Goal: Task Accomplishment & Management: Complete application form

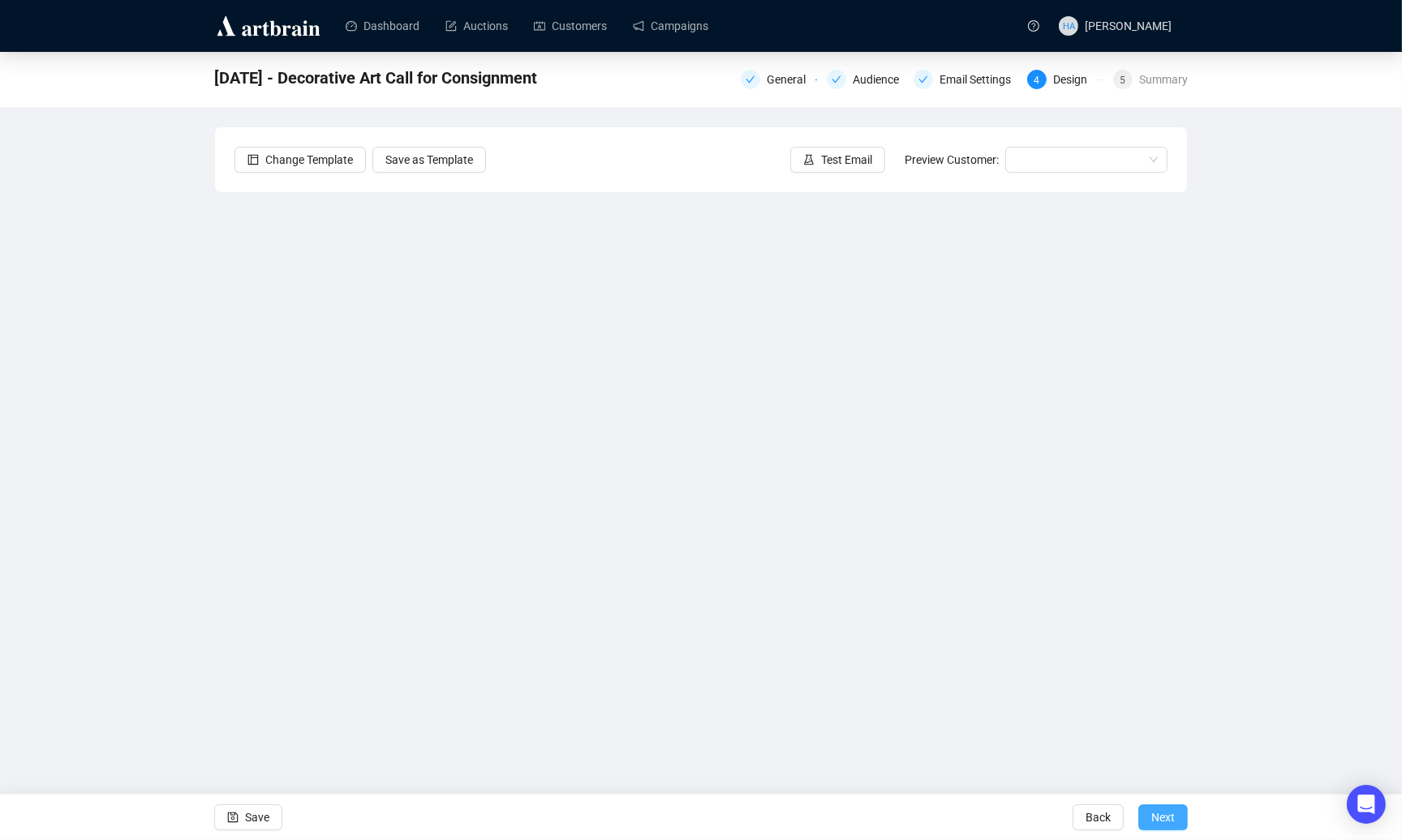
click at [1164, 825] on span "Next" at bounding box center [1163, 817] width 23 height 45
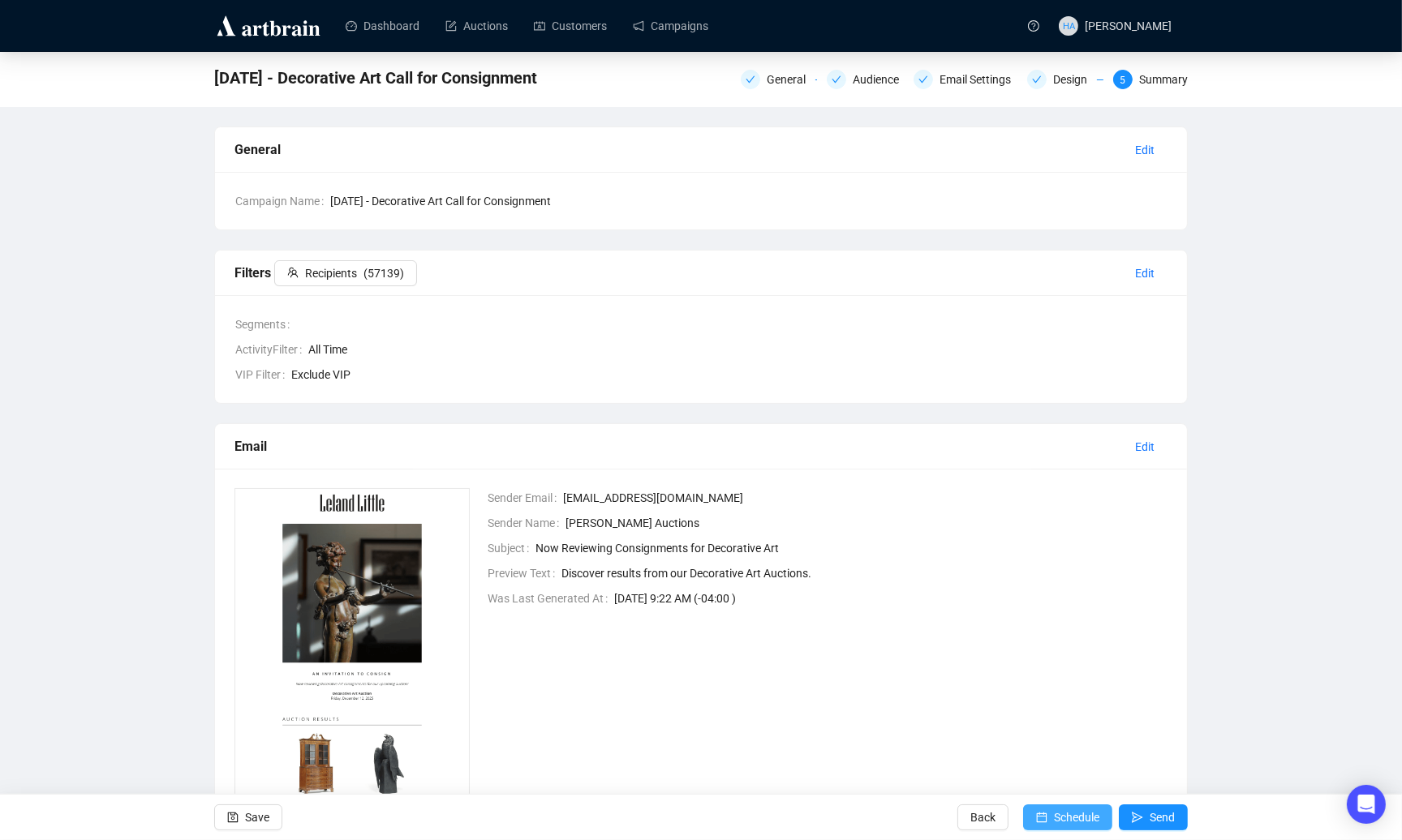
click at [1061, 821] on span "Schedule" at bounding box center [1076, 817] width 45 height 45
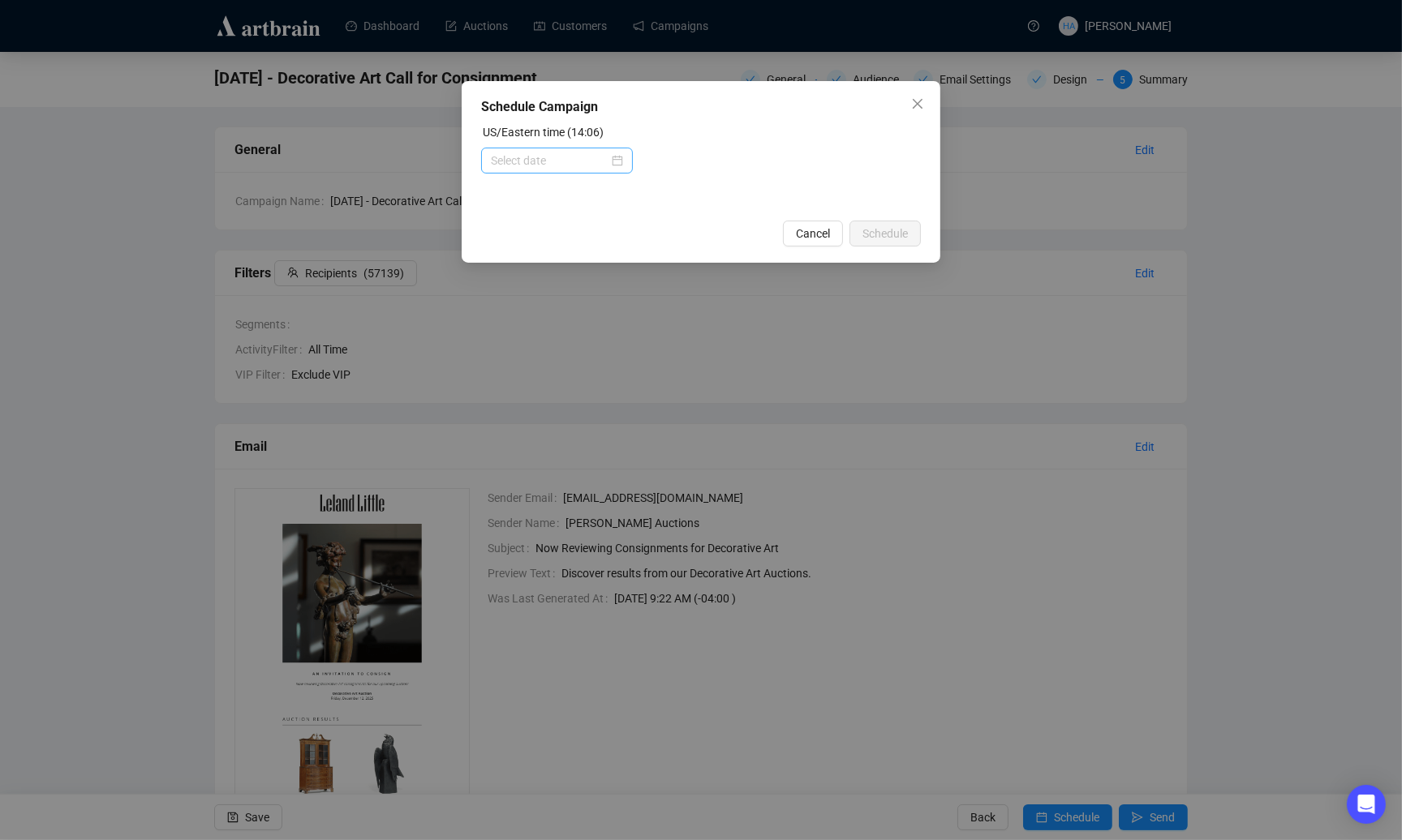
click at [615, 160] on div at bounding box center [556, 160] width 132 height 18
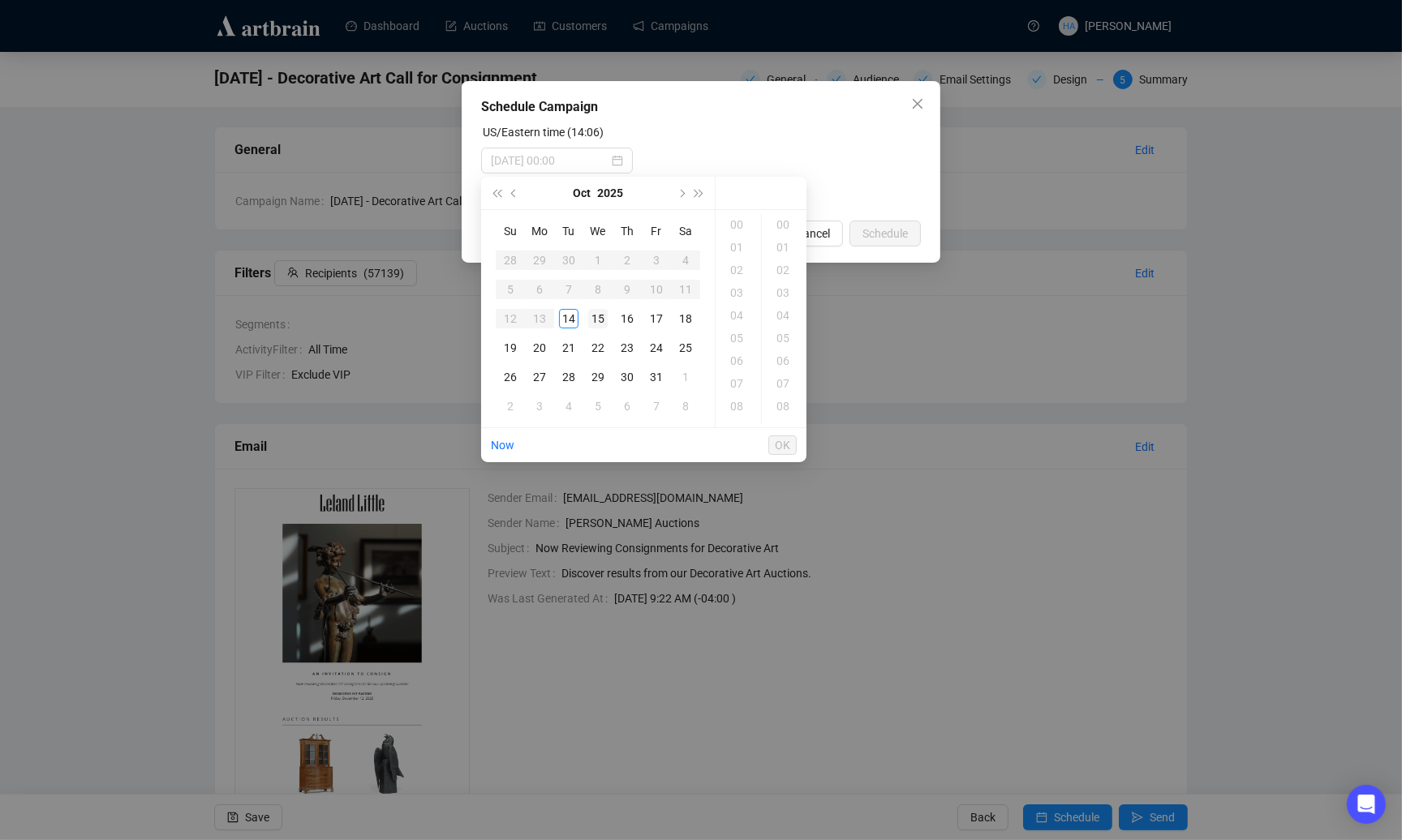
click at [599, 319] on div "15" at bounding box center [598, 319] width 20 height 20
click at [731, 398] on div "11" at bounding box center [737, 401] width 39 height 23
type input "[DATE] 11:00"
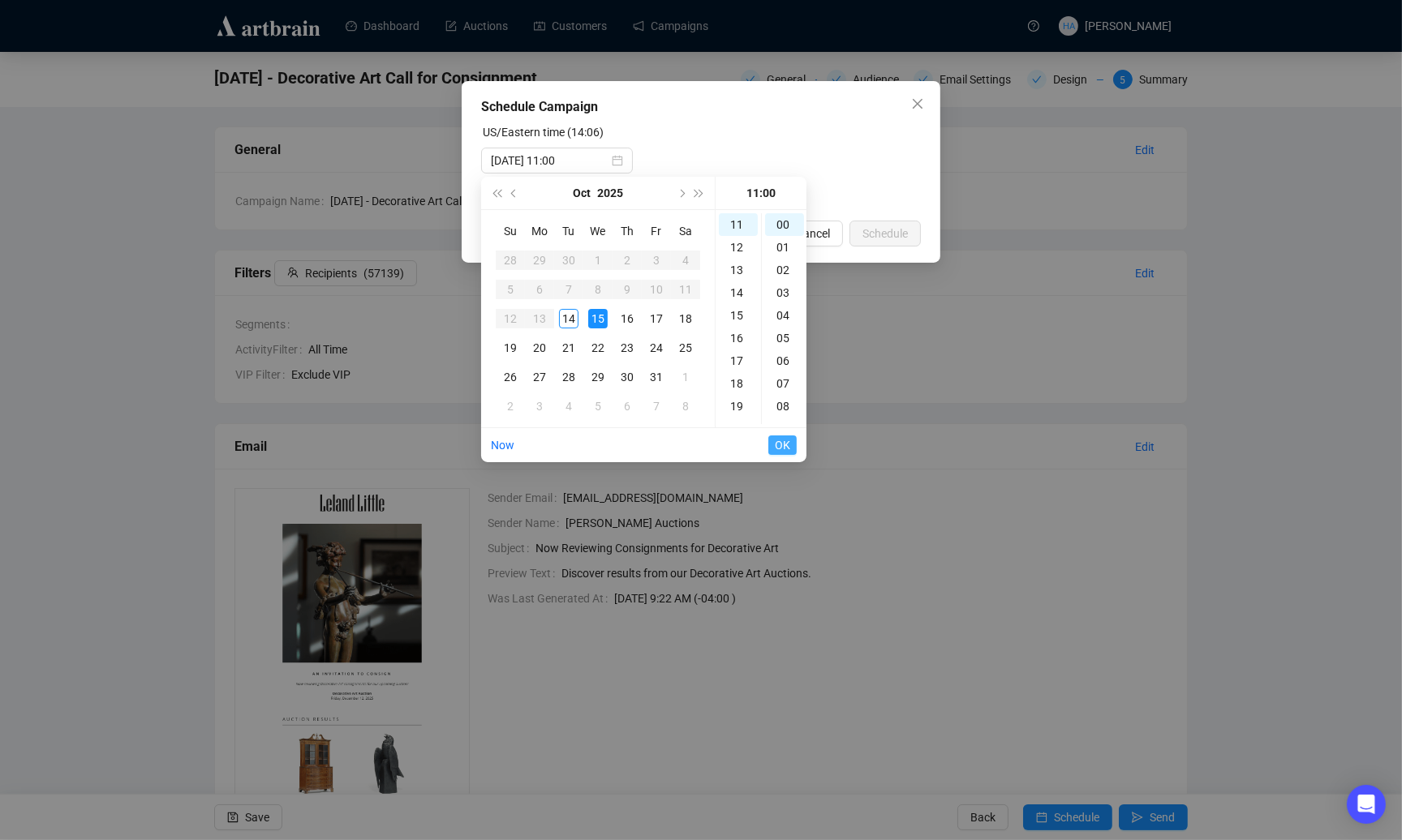
click at [782, 443] on span "OK" at bounding box center [782, 446] width 15 height 31
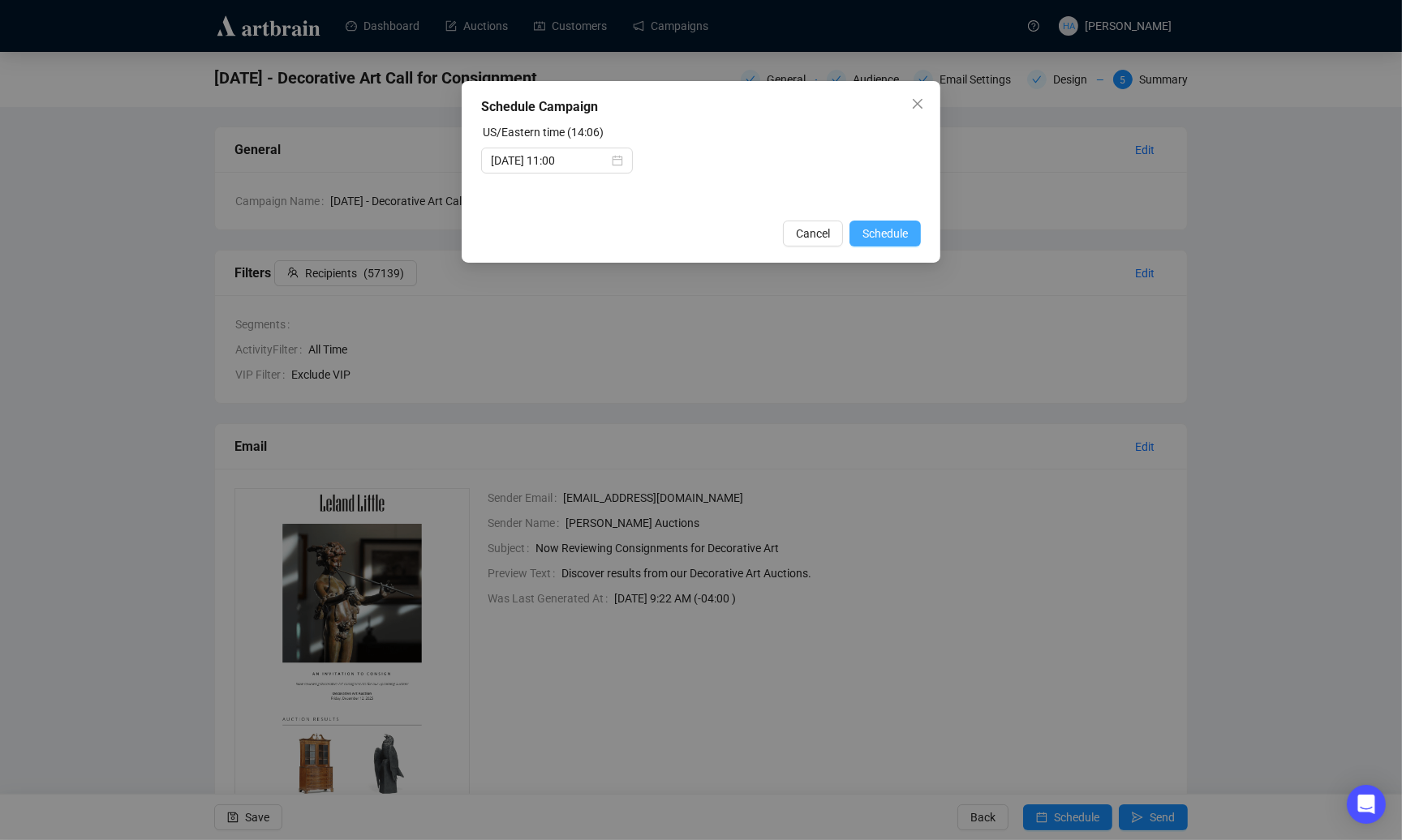
click at [874, 232] on span "Schedule" at bounding box center [885, 234] width 45 height 18
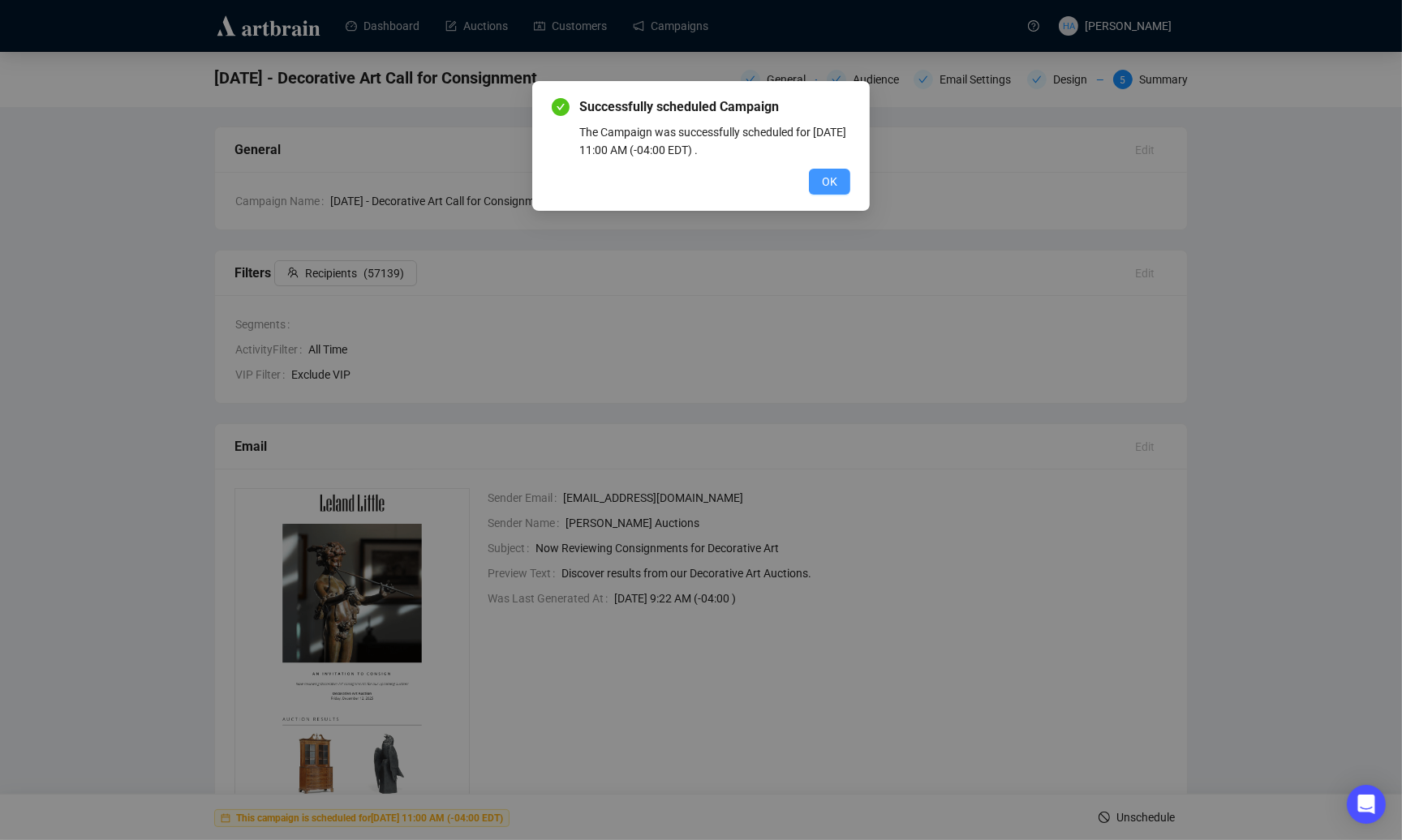
click at [837, 182] on span "OK" at bounding box center [829, 182] width 15 height 18
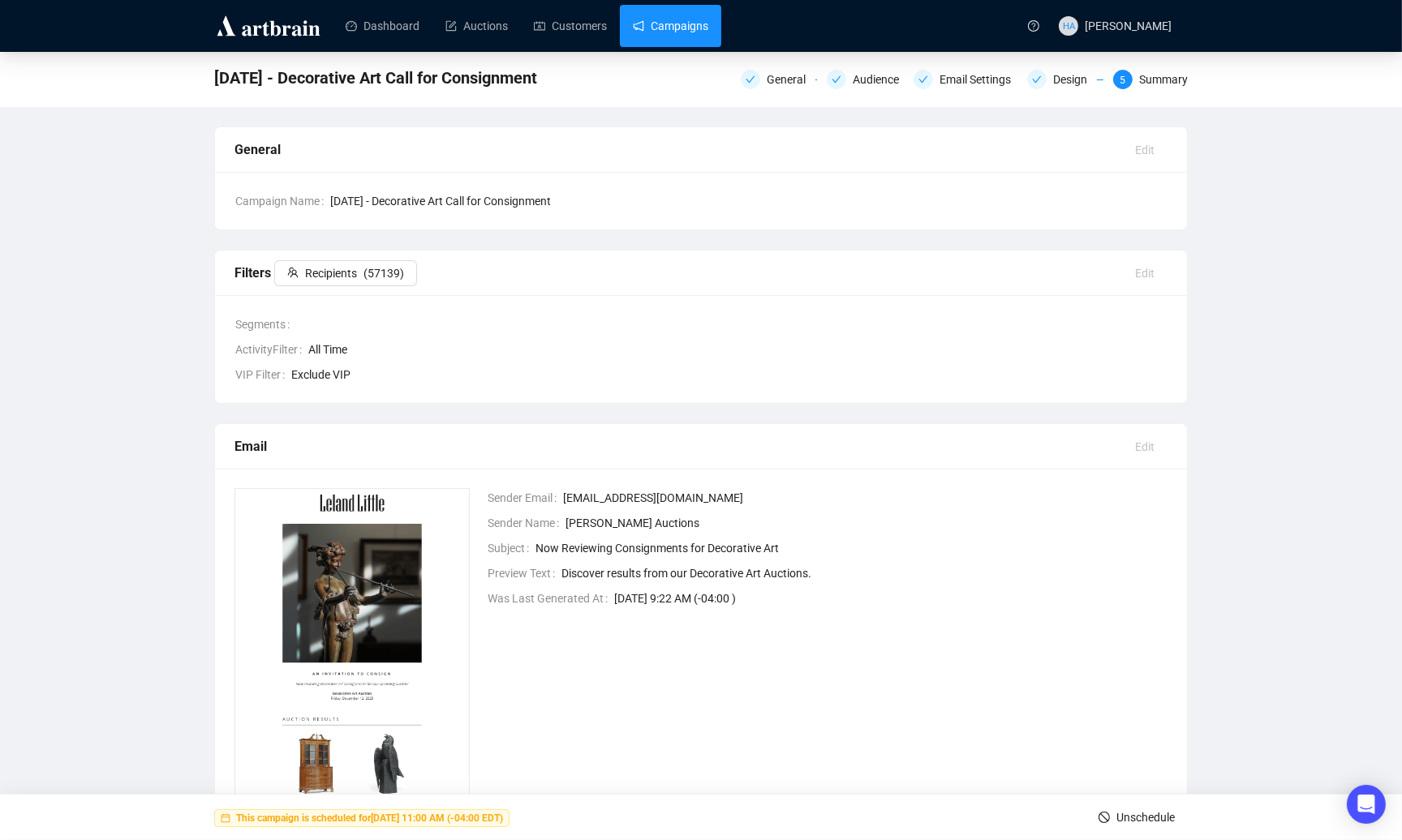
click at [675, 27] on link "Campaigns" at bounding box center [671, 25] width 76 height 42
